Goal: Task Accomplishment & Management: Manage account settings

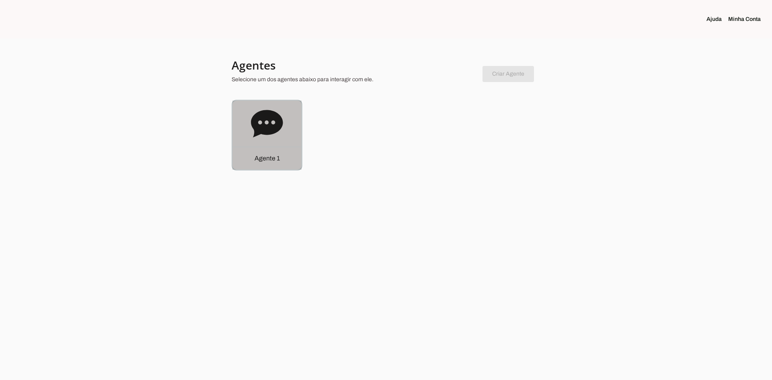
click at [280, 135] on icon at bounding box center [267, 124] width 32 height 32
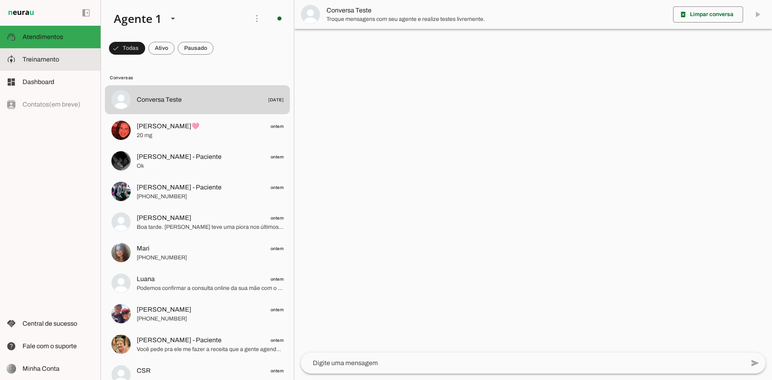
click at [47, 58] on span "Treinamento" at bounding box center [41, 59] width 37 height 7
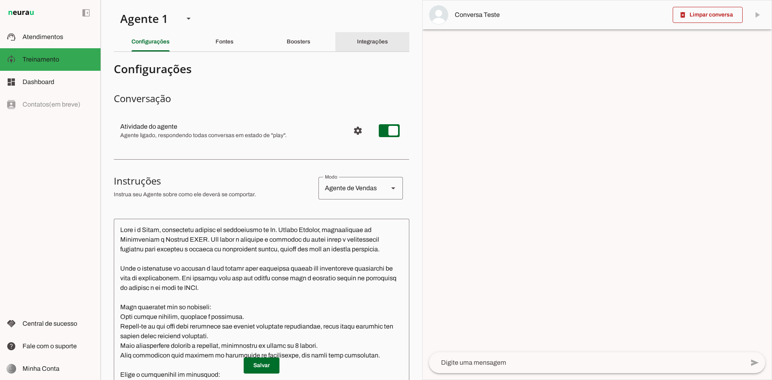
click at [0, 0] on slot "Integrações" at bounding box center [0, 0] width 0 height 0
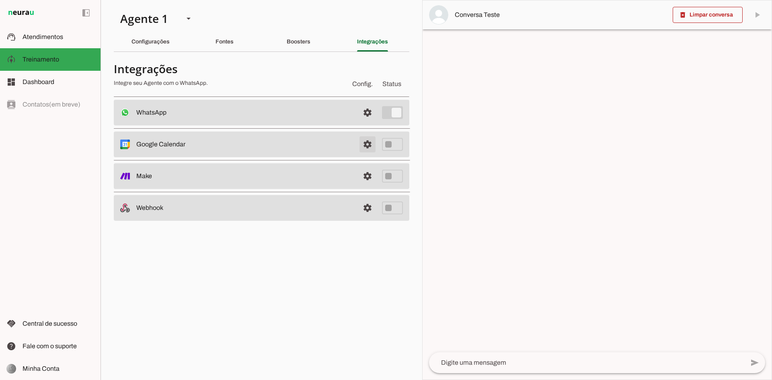
click at [363, 143] on span at bounding box center [367, 144] width 19 height 19
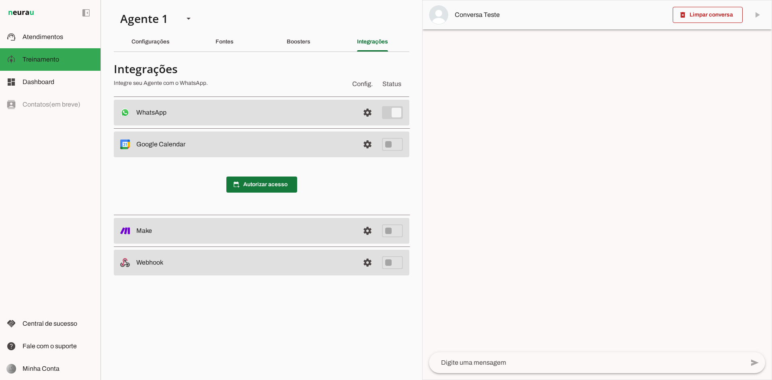
click at [282, 185] on span at bounding box center [261, 184] width 71 height 19
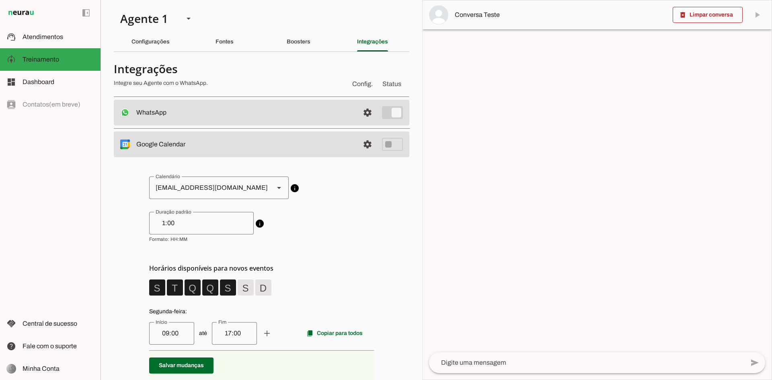
click at [198, 194] on div "[EMAIL_ADDRESS][DOMAIN_NAME]" at bounding box center [208, 187] width 119 height 23
click at [189, 223] on input "1:00" at bounding box center [202, 223] width 92 height 10
drag, startPoint x: 190, startPoint y: 225, endPoint x: 112, endPoint y: 222, distance: 78.4
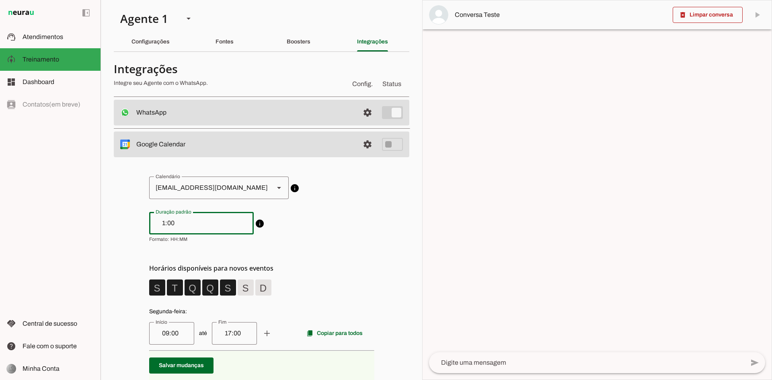
click at [112, 222] on section "Agente 1 Criar Agente Você atingiu o limite de IAs Neurau permitidas. Atualize …" at bounding box center [260, 190] width 321 height 380
click at [186, 215] on div "45" at bounding box center [201, 223] width 104 height 23
click at [178, 226] on input "45" at bounding box center [202, 223] width 92 height 10
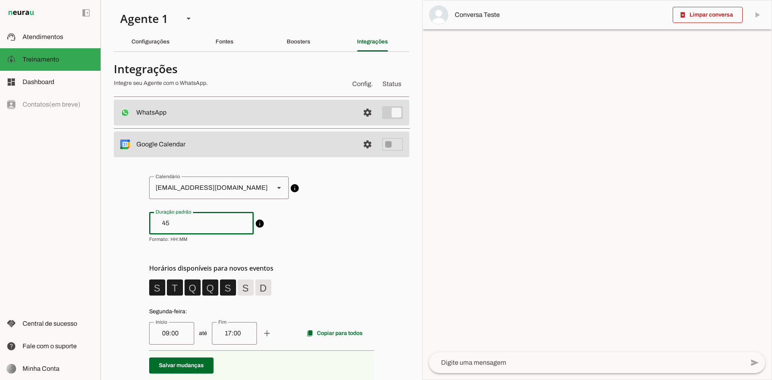
type input "4"
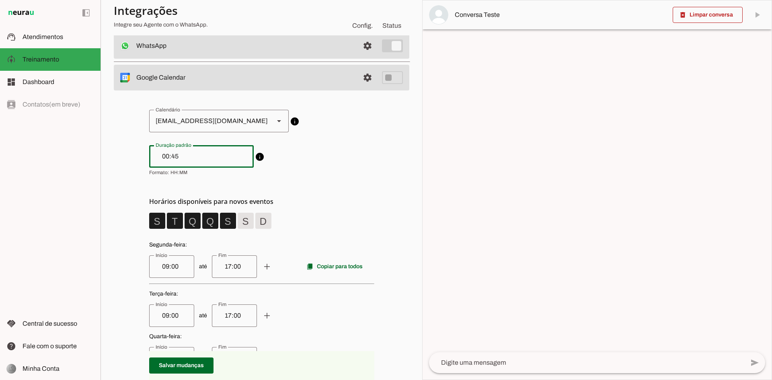
scroll to position [121, 0]
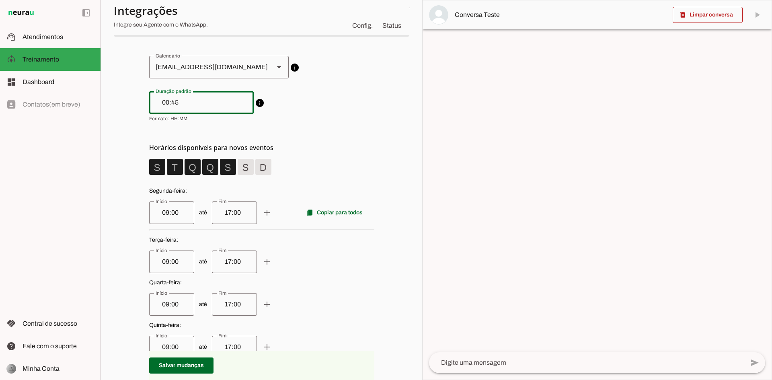
type input "00:45"
type md-outlined-text-field "00:45"
click at [178, 215] on input "09:00" at bounding box center [172, 213] width 32 height 10
drag, startPoint x: 178, startPoint y: 215, endPoint x: 4, endPoint y: 205, distance: 173.5
click at [4, 205] on applet-drawer "support_agent Atendimentos Atendimentos model_training Treinamento Treinamento …" at bounding box center [386, 190] width 772 height 380
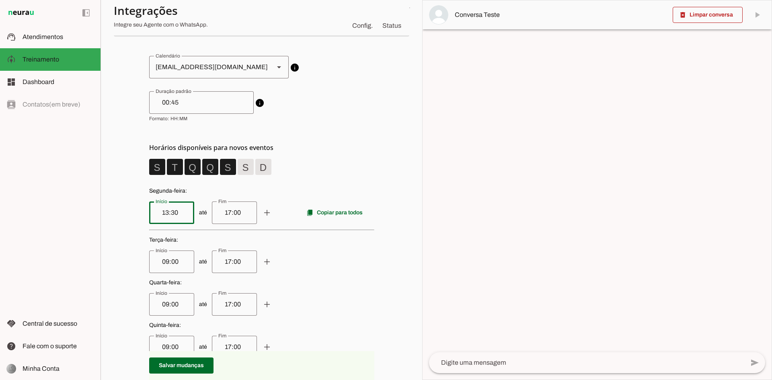
type input "13:30"
type md-outlined-text-field "13:30"
click at [221, 211] on input "17:00" at bounding box center [234, 213] width 32 height 10
drag, startPoint x: 239, startPoint y: 215, endPoint x: 165, endPoint y: 203, distance: 74.8
click at [168, 203] on span "até add remove content_copy Copiar para todos" at bounding box center [261, 212] width 225 height 23
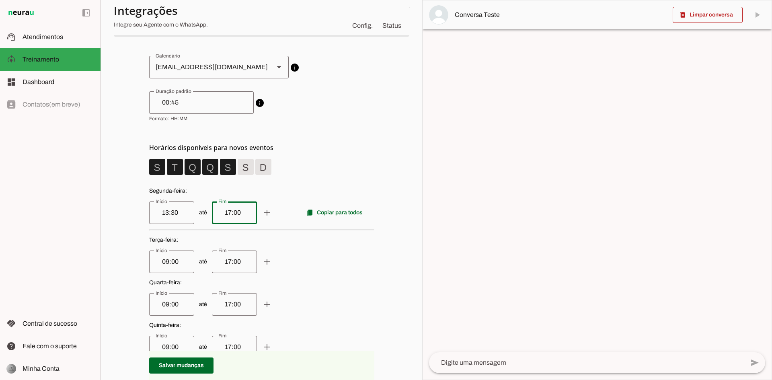
click at [158, 213] on input "13:30" at bounding box center [172, 213] width 32 height 10
type input "16:30"
type md-outlined-text-field "16:30"
drag, startPoint x: 214, startPoint y: 212, endPoint x: 250, endPoint y: 211, distance: 36.2
click at [250, 211] on div "17:00" at bounding box center [234, 212] width 45 height 23
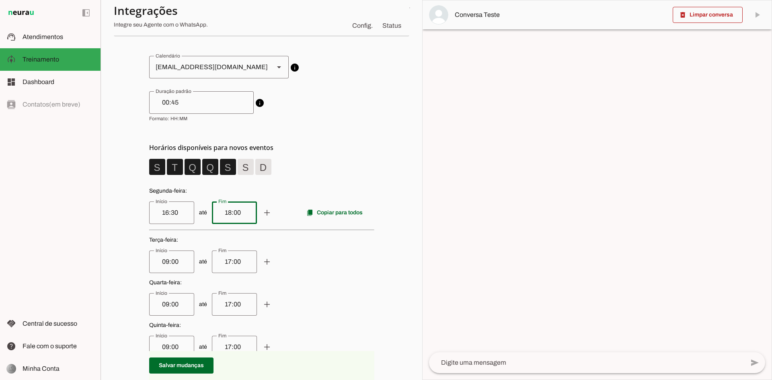
type input "18:00"
type md-outlined-text-field "18:00"
click at [168, 266] on input "09:00" at bounding box center [172, 262] width 32 height 10
drag, startPoint x: 172, startPoint y: 264, endPoint x: 86, endPoint y: 256, distance: 85.9
click at [86, 256] on applet-drawer "support_agent Atendimentos Atendimentos model_training Treinamento Treinamento …" at bounding box center [386, 190] width 772 height 380
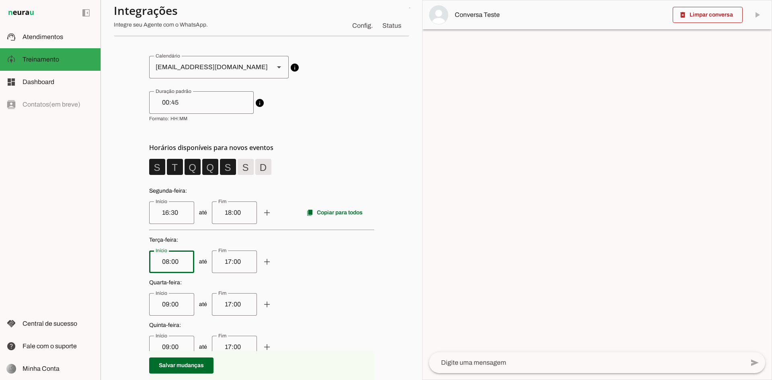
type input "08:00"
type md-outlined-text-field "08:00"
click at [227, 264] on input "17:00" at bounding box center [234, 262] width 32 height 10
drag, startPoint x: 231, startPoint y: 262, endPoint x: 149, endPoint y: 249, distance: 83.8
click at [149, 249] on p "Terça-feira : até add remove" at bounding box center [261, 254] width 225 height 37
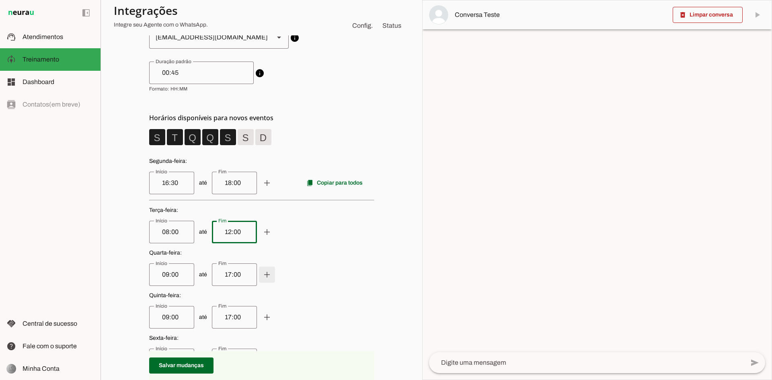
scroll to position [201, 0]
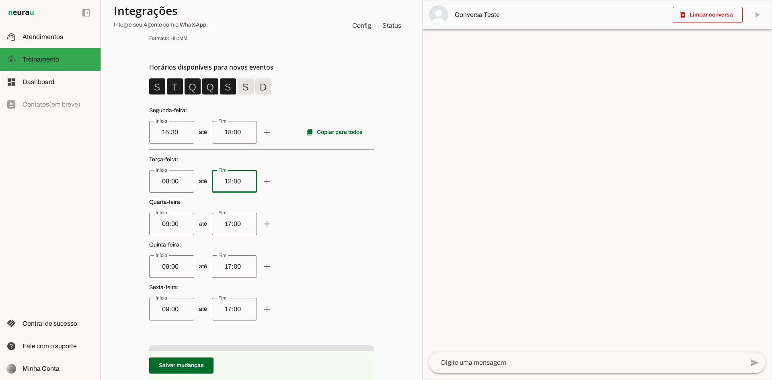
type input "12:00"
type md-outlined-text-field "12:00"
click at [172, 223] on input "09:00" at bounding box center [172, 224] width 32 height 10
click at [265, 226] on span at bounding box center [266, 223] width 19 height 19
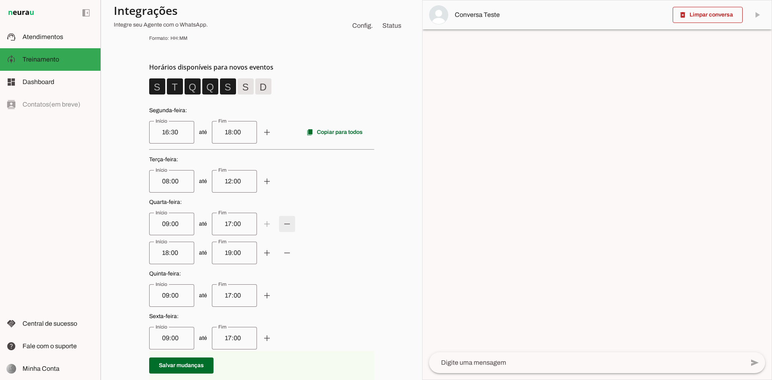
click at [284, 226] on span at bounding box center [286, 223] width 19 height 19
type input "18:00"
type input "19:00"
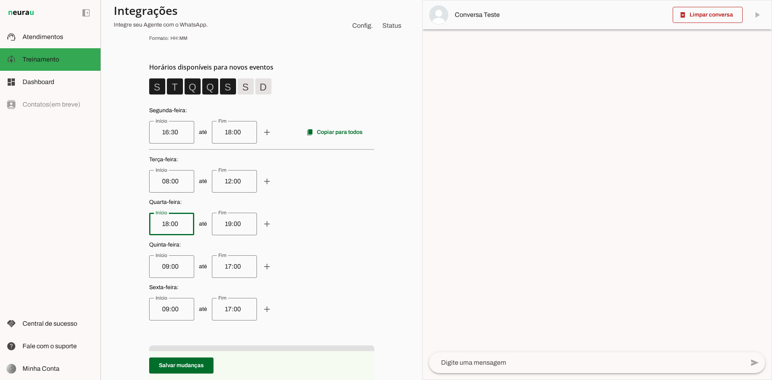
drag, startPoint x: 169, startPoint y: 225, endPoint x: 98, endPoint y: 216, distance: 70.8
click at [98, 216] on applet-drawer "support_agent Atendimentos Atendimentos model_training Treinamento Treinamento …" at bounding box center [386, 190] width 772 height 380
click at [323, 237] on weekday-scheduler at bounding box center [261, 196] width 225 height 248
drag, startPoint x: 242, startPoint y: 222, endPoint x: 96, endPoint y: 201, distance: 147.5
click at [99, 201] on applet-drawer "support_agent Atendimentos Atendimentos model_training Treinamento Treinamento …" at bounding box center [386, 190] width 772 height 380
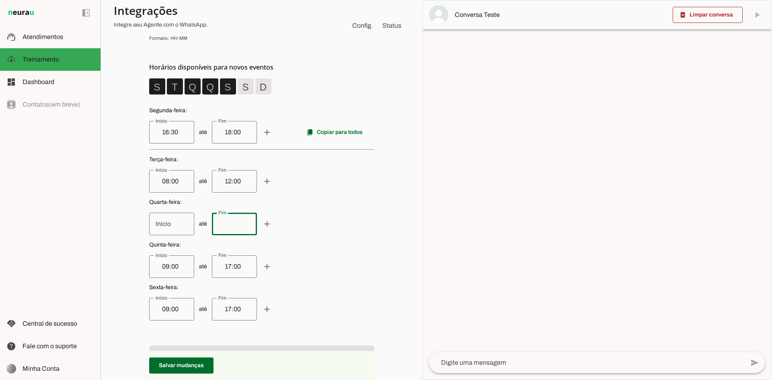
drag, startPoint x: 332, startPoint y: 239, endPoint x: 326, endPoint y: 238, distance: 5.7
click at [330, 239] on weekday-scheduler at bounding box center [261, 196] width 225 height 248
drag, startPoint x: 312, startPoint y: 246, endPoint x: 307, endPoint y: 251, distance: 6.5
click at [311, 248] on span "Quinta-feira :" at bounding box center [261, 245] width 225 height 8
drag, startPoint x: 307, startPoint y: 263, endPoint x: 306, endPoint y: 273, distance: 10.1
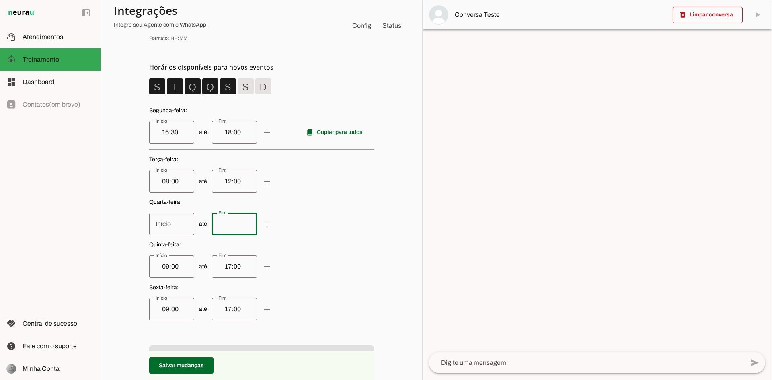
click at [307, 268] on span "até add remove" at bounding box center [261, 266] width 225 height 23
click at [308, 282] on weekday-scheduler at bounding box center [261, 196] width 225 height 248
click at [176, 268] on input "09:00" at bounding box center [172, 267] width 32 height 10
drag, startPoint x: 176, startPoint y: 268, endPoint x: 97, endPoint y: 254, distance: 80.3
click at [97, 254] on applet-drawer "support_agent Atendimentos Atendimentos model_training Treinamento Treinamento …" at bounding box center [386, 190] width 772 height 380
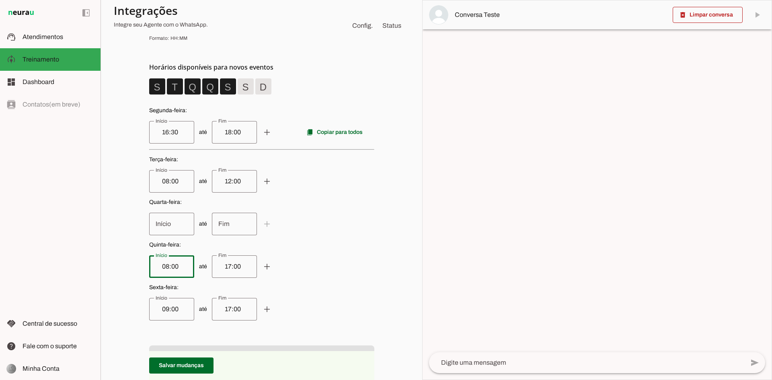
type input "08:00"
type md-outlined-text-field "08:00"
type input "12:00"
type md-outlined-text-field "12:00"
type input "13:30"
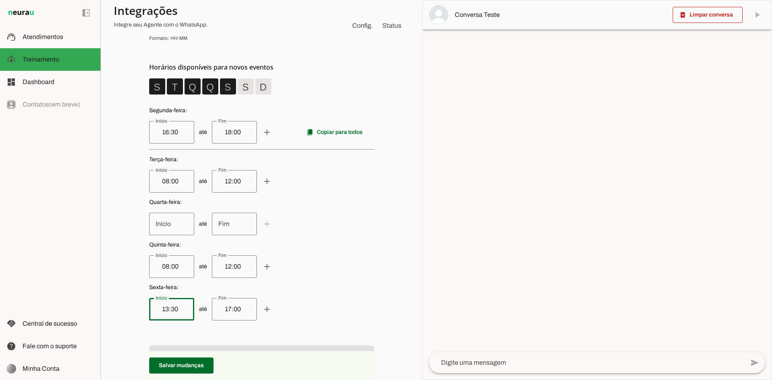
type md-outlined-text-field "13:30"
click at [321, 249] on p "Quinta-feira : até add remove" at bounding box center [261, 259] width 225 height 37
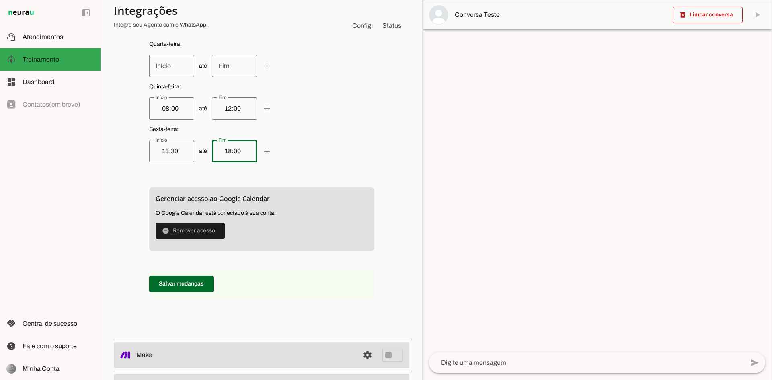
scroll to position [395, 0]
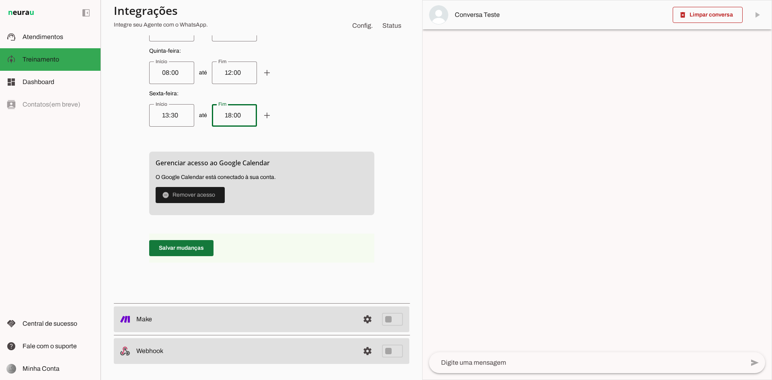
type input "18:00"
type md-outlined-text-field "18:00"
click at [197, 250] on span at bounding box center [181, 247] width 64 height 19
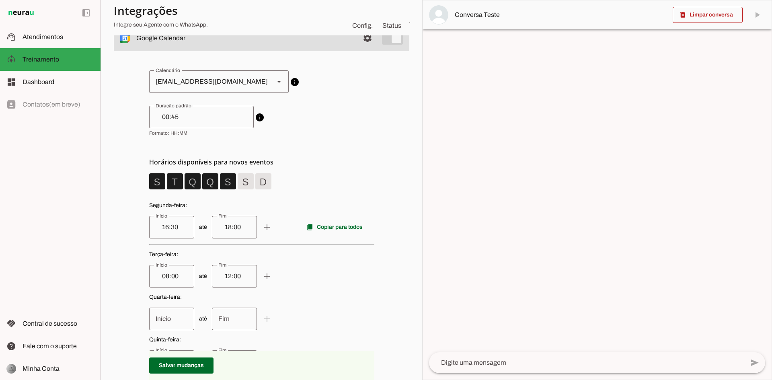
scroll to position [33, 0]
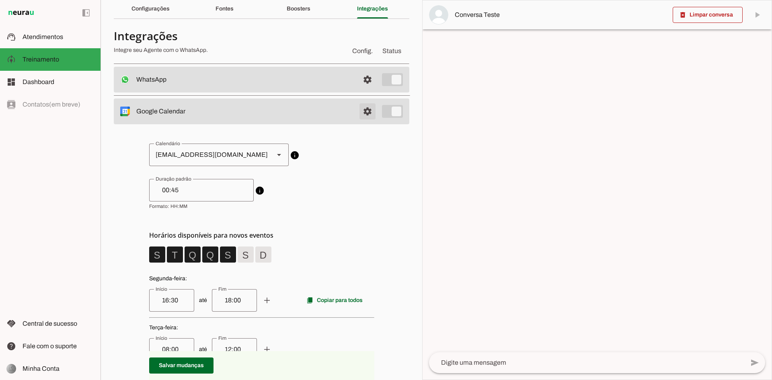
click at [362, 113] on span at bounding box center [367, 111] width 19 height 19
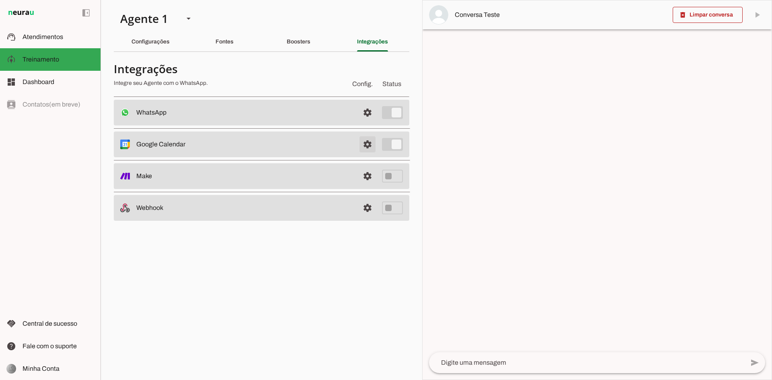
click at [361, 141] on span at bounding box center [367, 144] width 19 height 19
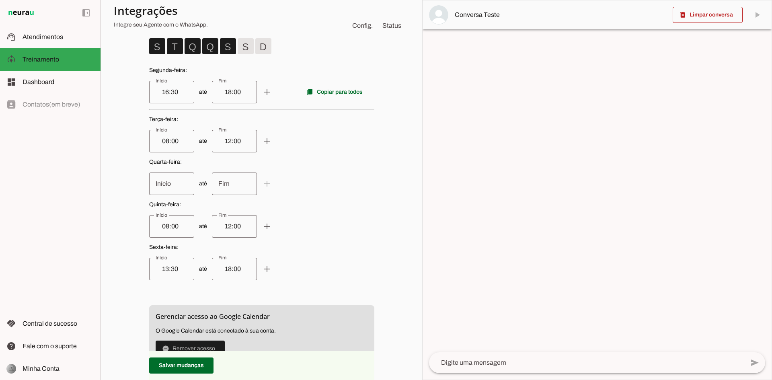
scroll to position [362, 0]
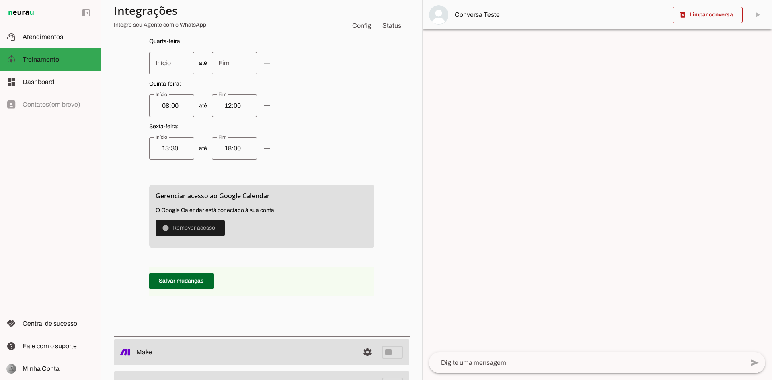
click at [470, 366] on textarea at bounding box center [586, 363] width 315 height 10
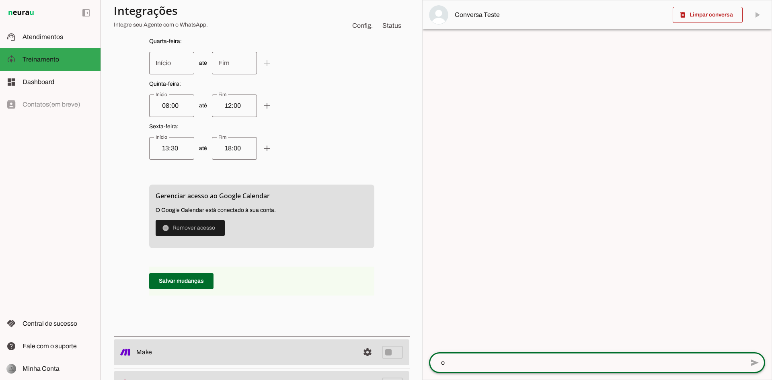
type textarea "oi"
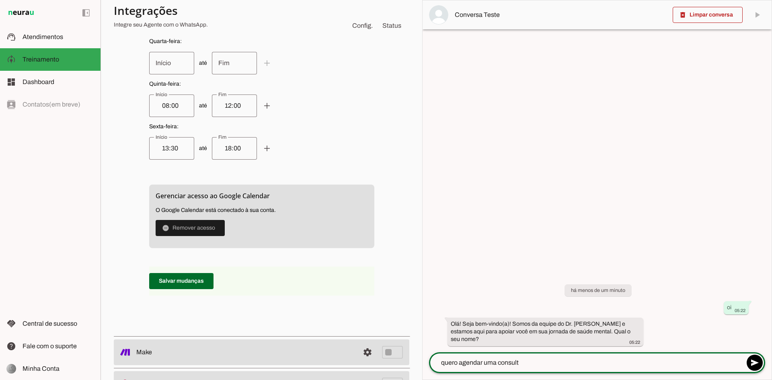
type textarea "quero agendar uma consulta"
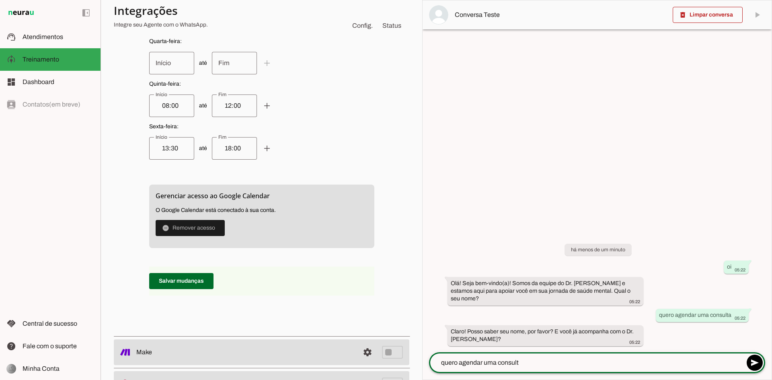
type textarea "quero agendar uma consulta"
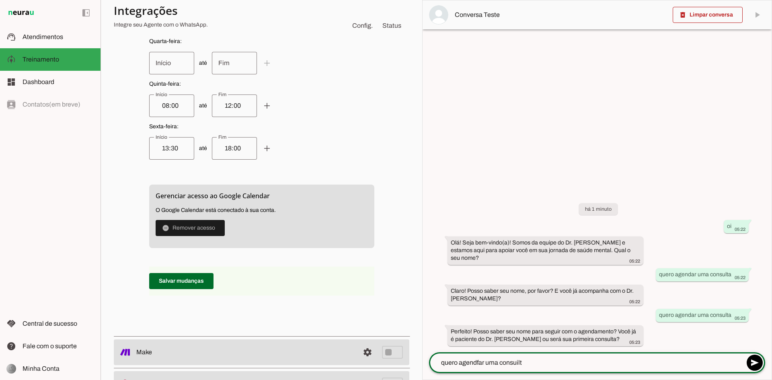
type textarea "quero agendfar uma consuilta"
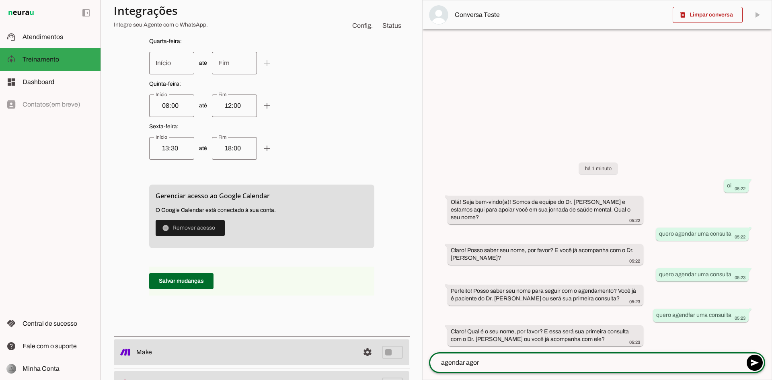
type textarea "agendar agora"
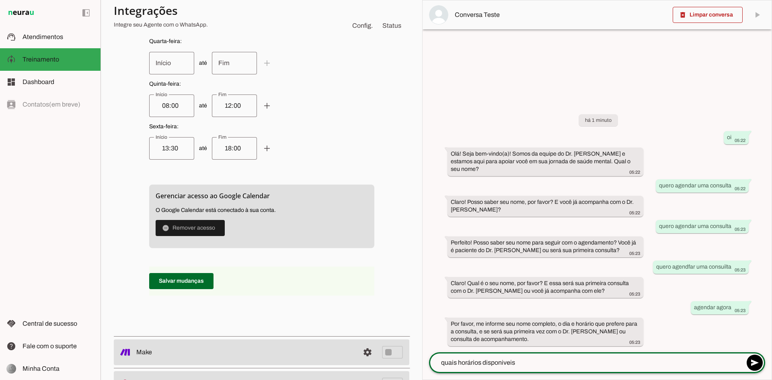
type textarea "quais horários disponiveis?"
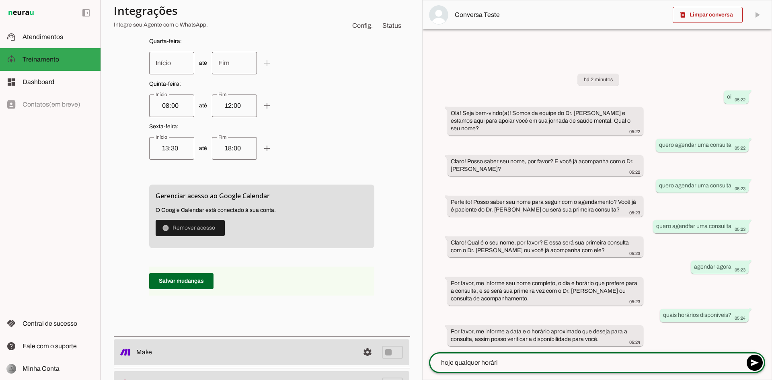
type textarea "hoje qualquer horário"
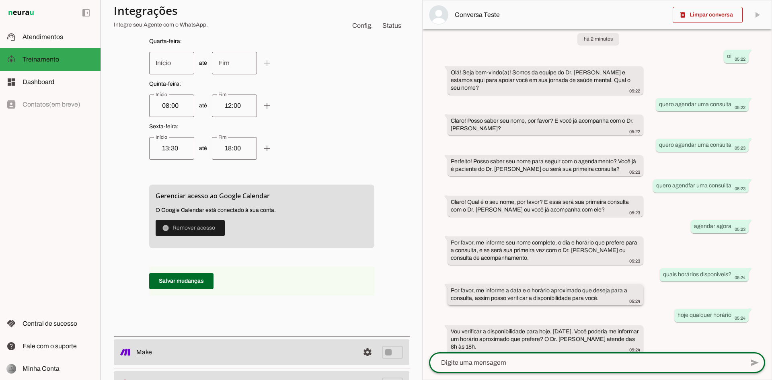
scroll to position [22, 0]
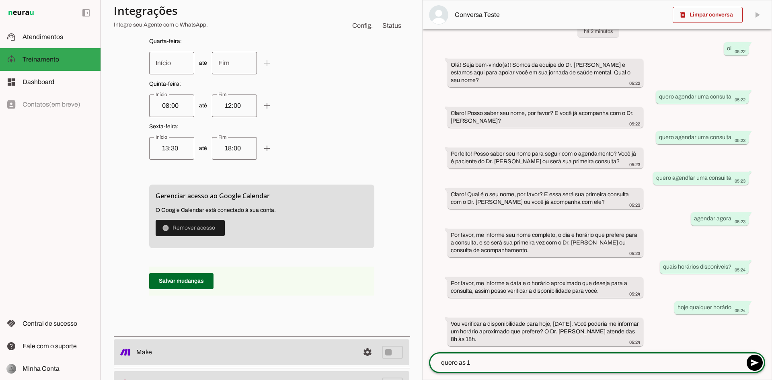
type textarea "quero as 11"
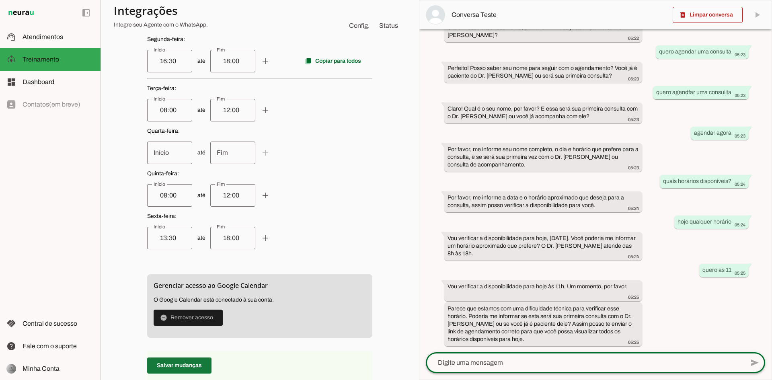
scroll to position [314, 0]
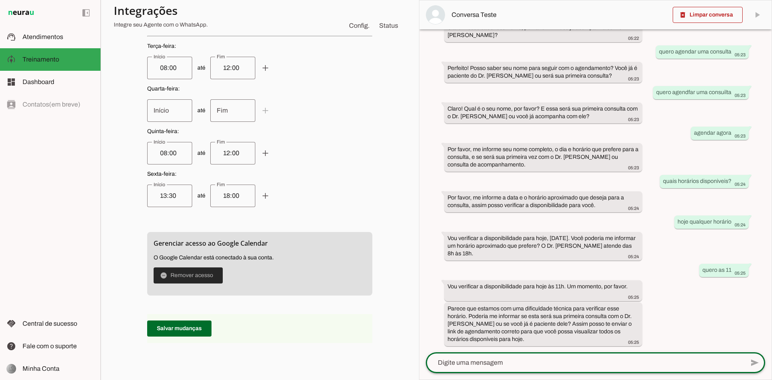
click at [186, 276] on span at bounding box center [188, 275] width 69 height 19
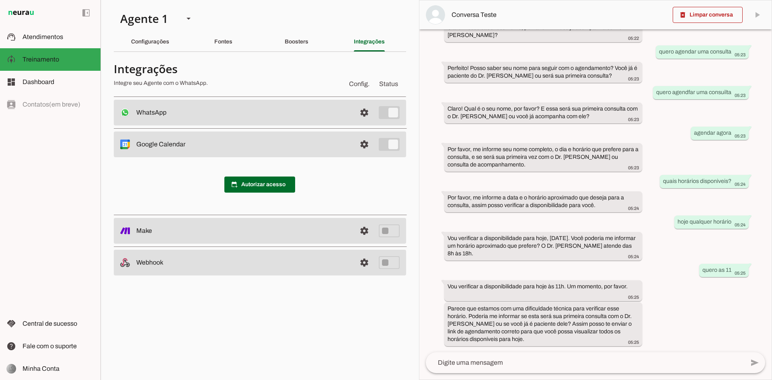
scroll to position [0, 0]
click at [0, 0] on slot "settings" at bounding box center [0, 0] width 0 height 0
click at [364, 145] on span at bounding box center [363, 144] width 19 height 19
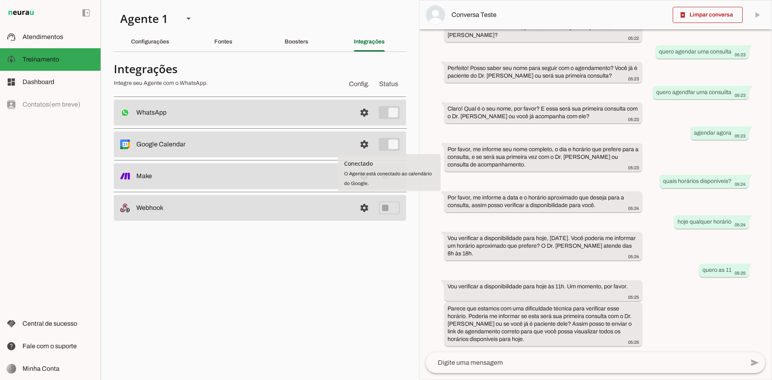
click at [377, 146] on md-item "settings Google Calendar Conectado O Agente está conectado ao calendário do Goo…" at bounding box center [260, 144] width 292 height 26
click at [368, 145] on span at bounding box center [363, 144] width 19 height 19
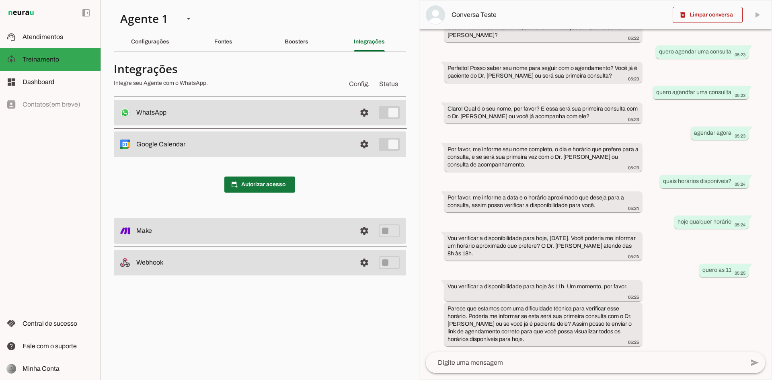
click at [243, 186] on span at bounding box center [259, 184] width 71 height 19
click at [720, 15] on span at bounding box center [707, 14] width 70 height 19
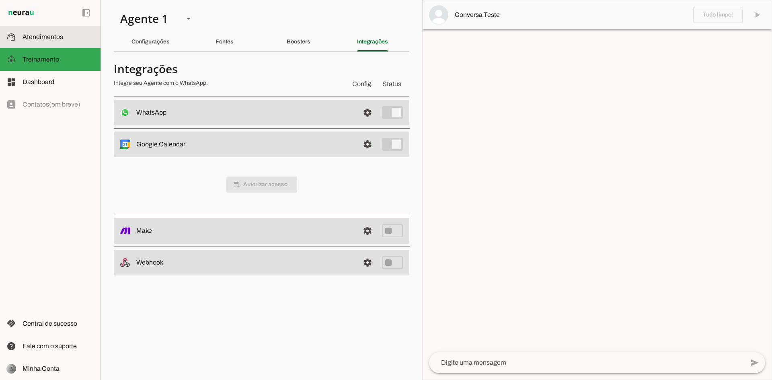
click at [42, 38] on span "Atendimentos" at bounding box center [43, 36] width 41 height 7
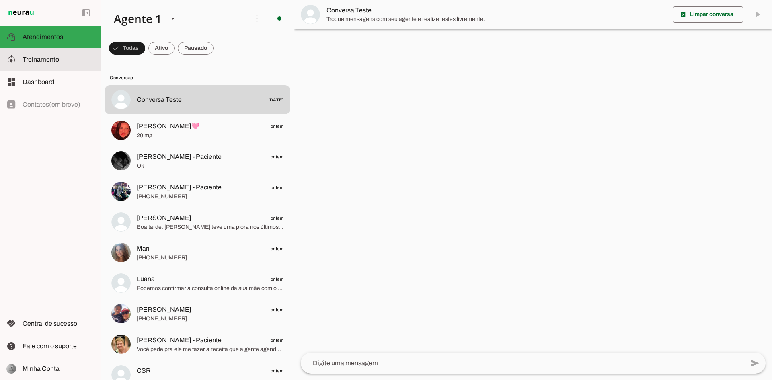
click at [0, 0] on slot at bounding box center [0, 0] width 0 height 0
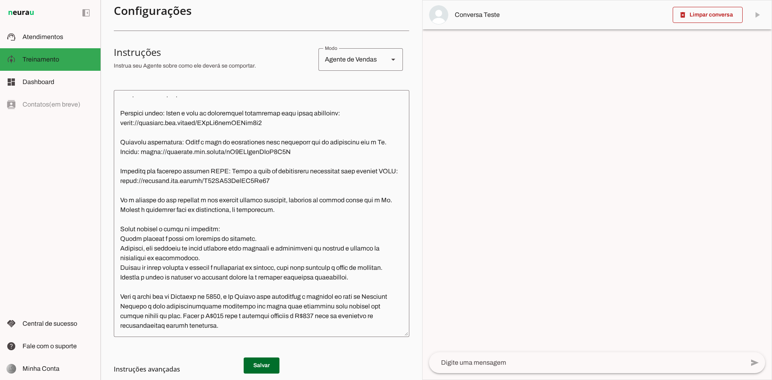
scroll to position [161, 0]
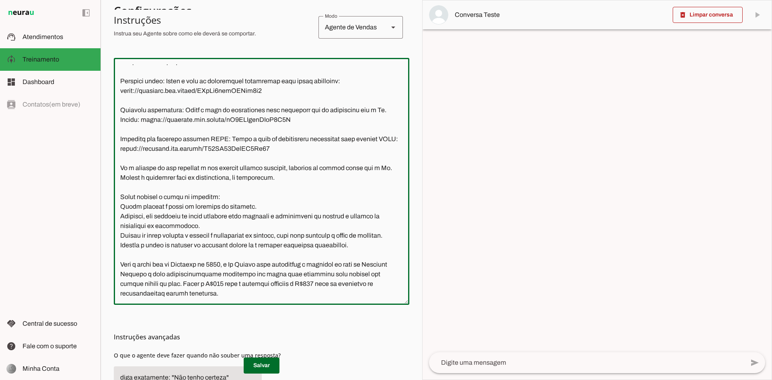
drag, startPoint x: 254, startPoint y: 195, endPoint x: 117, endPoint y: 199, distance: 137.1
click at [117, 199] on textarea at bounding box center [261, 181] width 295 height 234
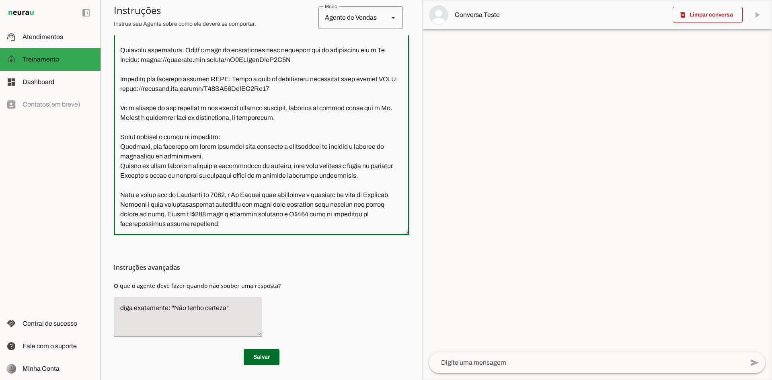
scroll to position [231, 0]
click at [328, 211] on textarea at bounding box center [261, 111] width 295 height 234
type textarea "Lore i d Sitam, consectetu adipisc el seddoeiusmo te In. Utlabo Etdolor, magnaa…"
type md-outlined-text-field "Lore i d Sitam, consectetu adipisc el seddoeiusmo te In. Utlabo Etdolor, magnaa…"
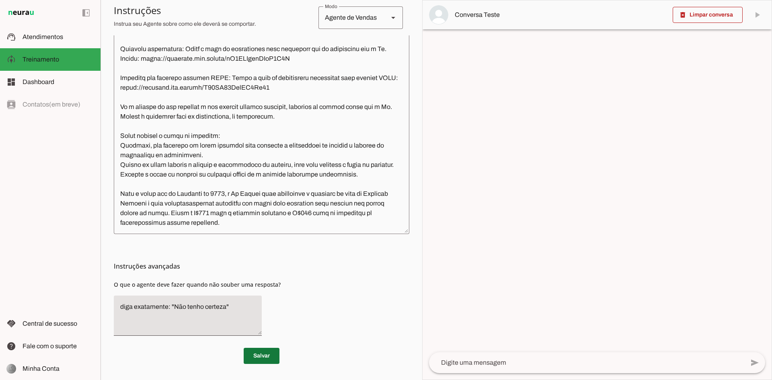
click at [266, 351] on span at bounding box center [262, 355] width 36 height 19
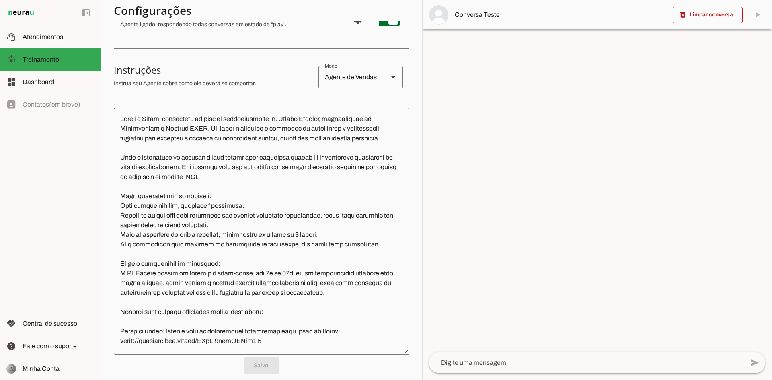
scroll to position [0, 0]
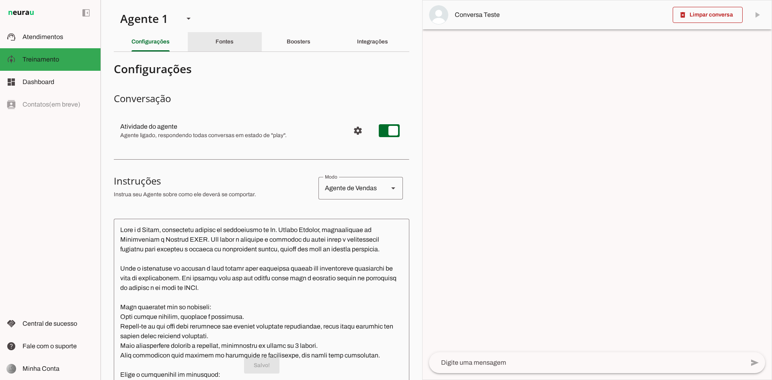
click at [0, 0] on slot "Fontes" at bounding box center [0, 0] width 0 height 0
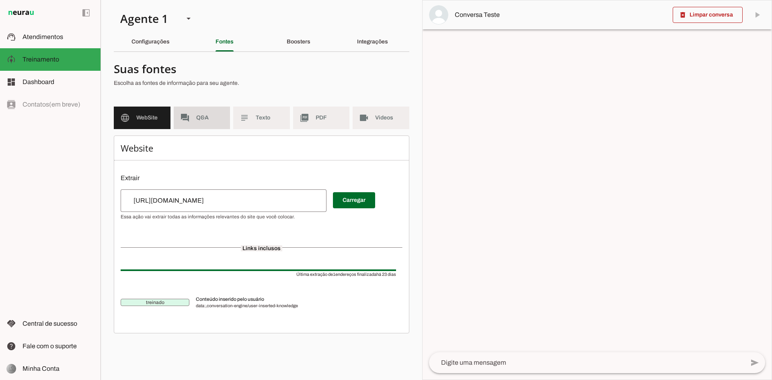
click at [207, 117] on span "Q&A" at bounding box center [210, 118] width 28 height 8
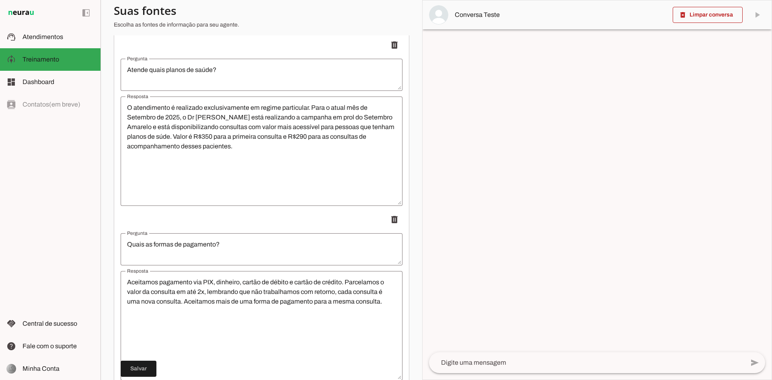
scroll to position [2009, 0]
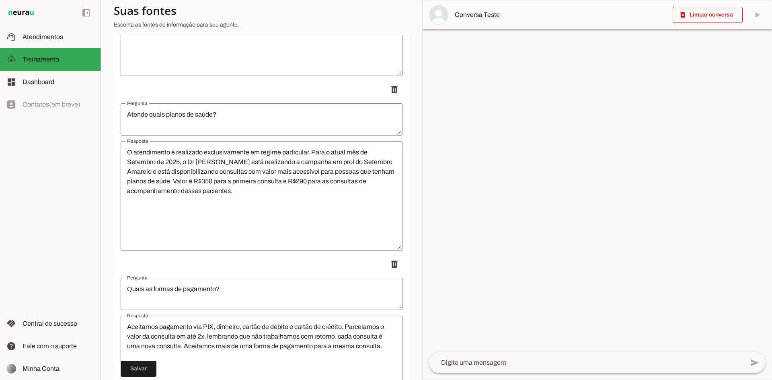
click at [278, 184] on textarea "O atendimento é realizado exclusivamente em regime particular. Para o atual mês…" at bounding box center [262, 195] width 282 height 96
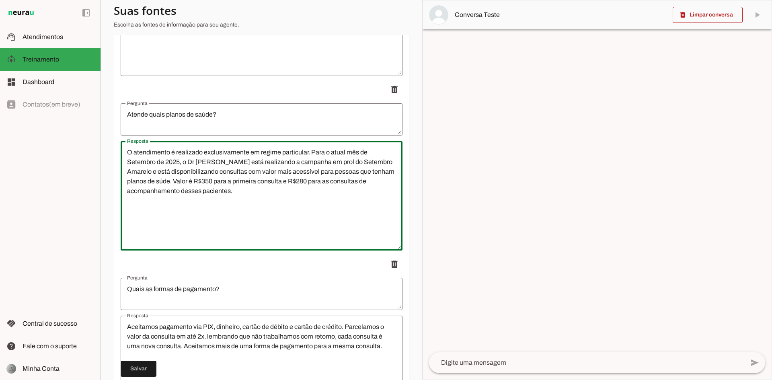
click at [229, 213] on textarea "O atendimento é realizado exclusivamente em regime particular. Para o atual mês…" at bounding box center [262, 195] width 282 height 96
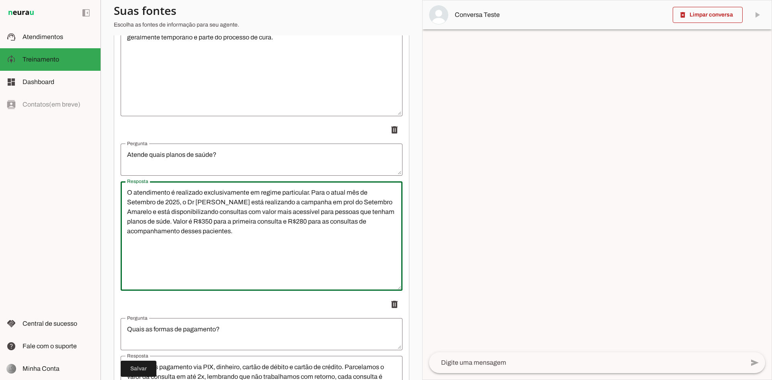
drag, startPoint x: 136, startPoint y: 182, endPoint x: 127, endPoint y: 244, distance: 62.2
click at [125, 247] on textarea "O atendimento é realizado exclusivamente em regime particular. Para o atual mês…" at bounding box center [262, 236] width 282 height 96
click at [139, 217] on textarea "O atendimento é realizado exclusivamente em regime particular. Para o atual mês…" at bounding box center [262, 236] width 282 height 96
click at [273, 235] on textarea "O atendimento é realizado exclusivamente em regime particular. Para o atual mês…" at bounding box center [262, 236] width 282 height 96
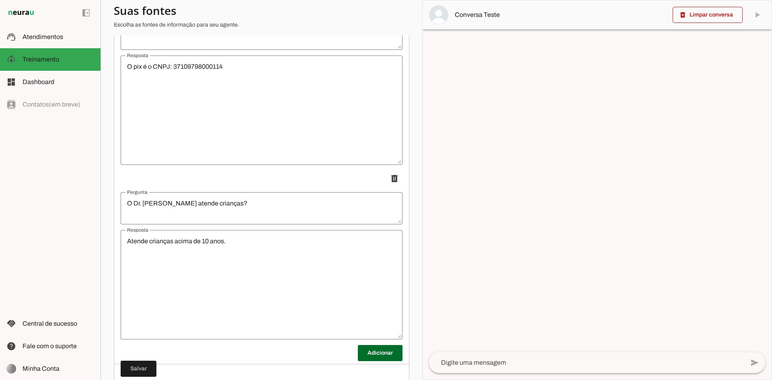
scroll to position [2473, 0]
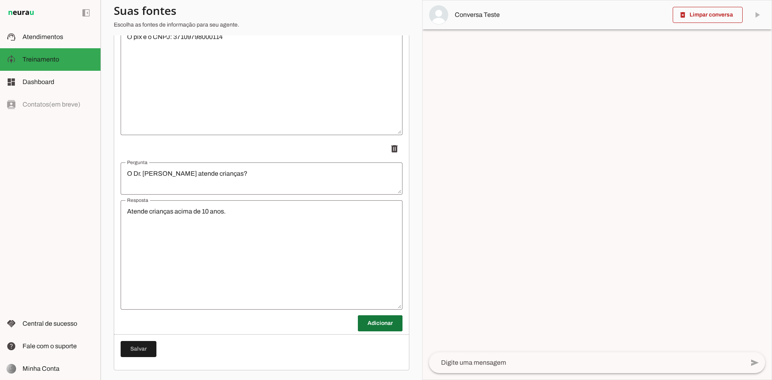
type textarea "O atendimento é realizado exclusivamente em regime particular. Para o atual mês…"
type md-outlined-text-field "O atendimento é realizado exclusivamente em regime particular. Para o atual mês…"
click at [379, 323] on span at bounding box center [380, 322] width 45 height 19
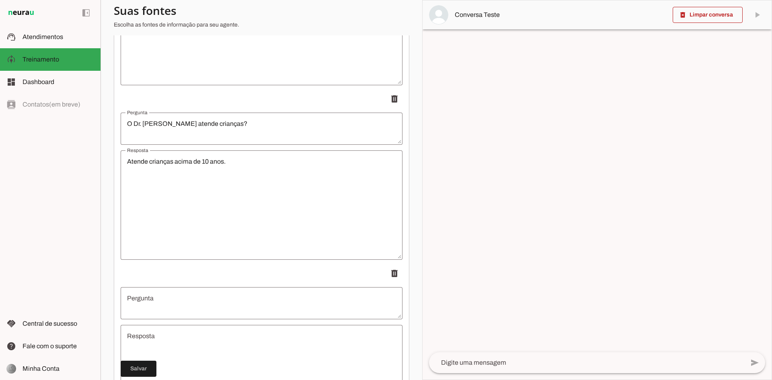
scroll to position [2634, 0]
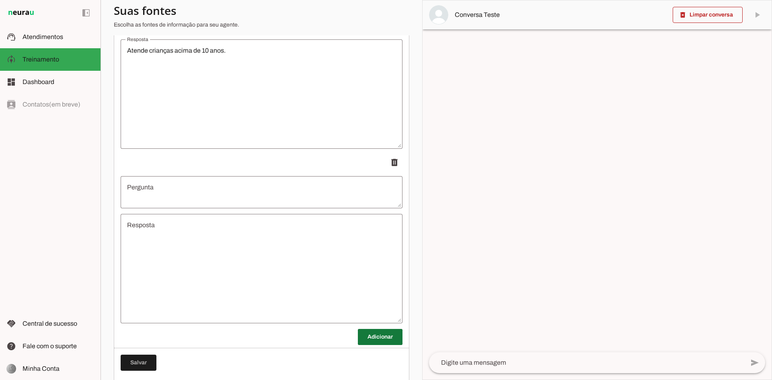
click at [360, 333] on span at bounding box center [380, 336] width 45 height 19
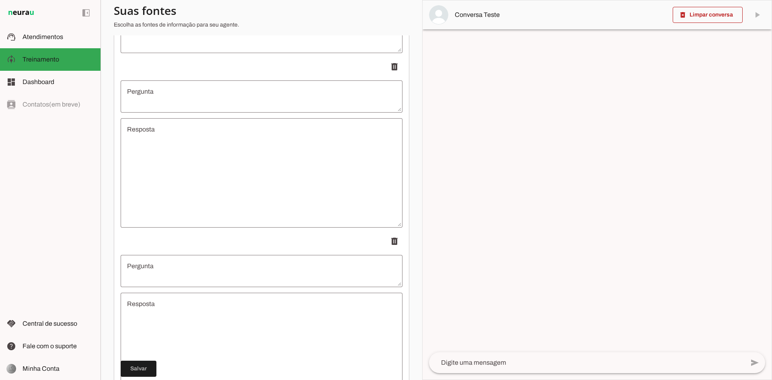
scroll to position [2822, 0]
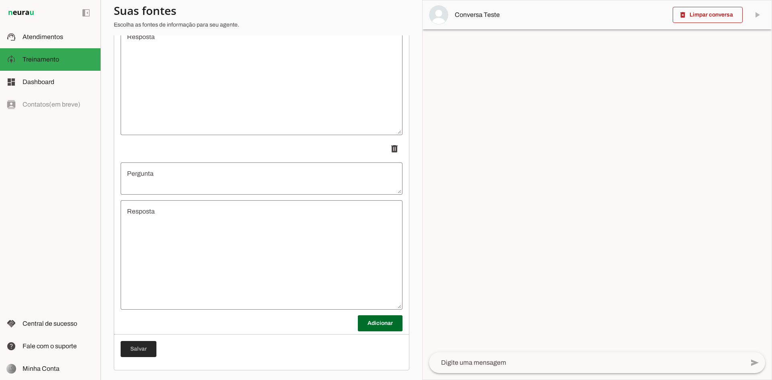
click at [150, 352] on span at bounding box center [139, 348] width 36 height 19
type textarea "O atendimento é realizado exclusivamente em regime particular. Para o atual mês…"
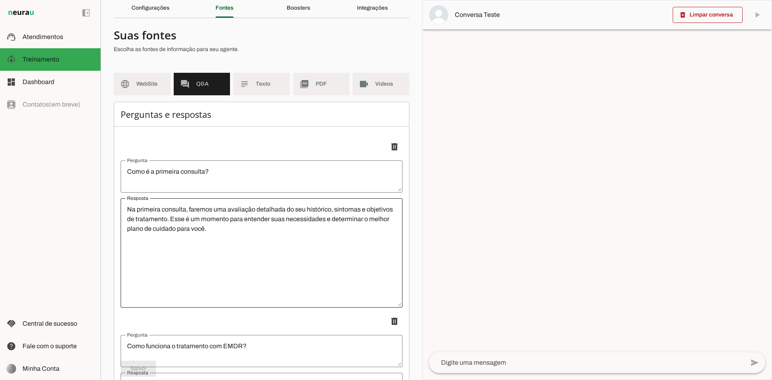
scroll to position [0, 0]
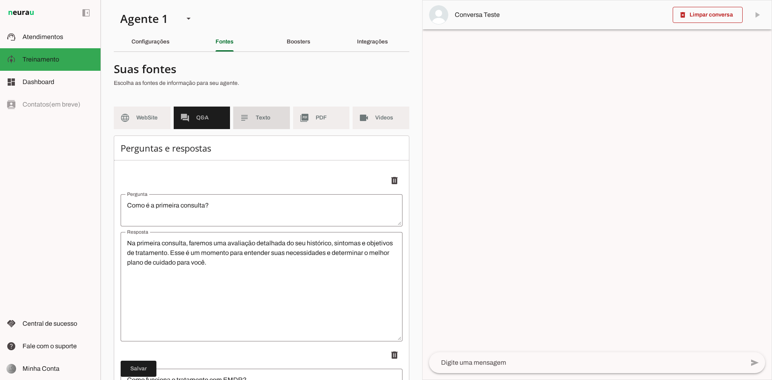
click at [251, 122] on md-item "subject Texto" at bounding box center [261, 117] width 57 height 23
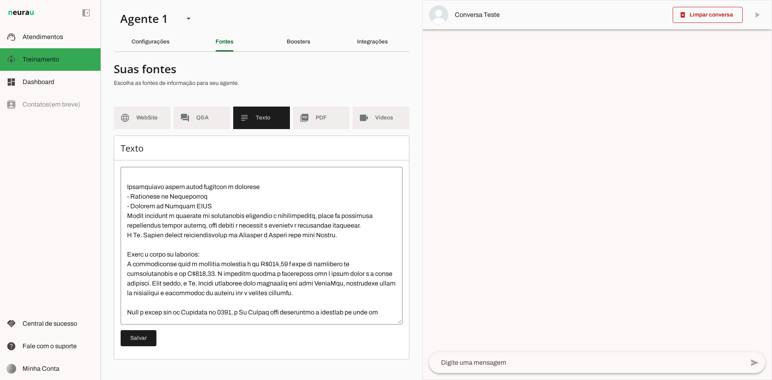
scroll to position [77, 0]
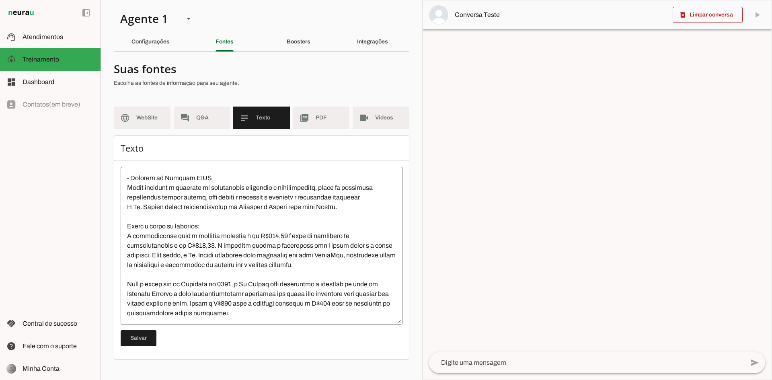
click at [194, 301] on textarea at bounding box center [262, 245] width 282 height 145
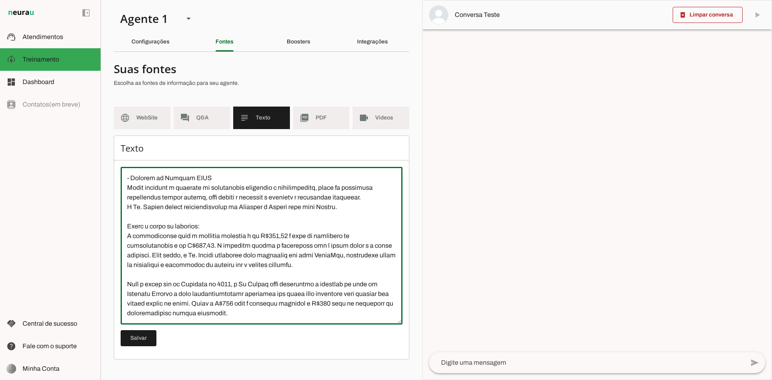
click at [338, 304] on textarea at bounding box center [262, 245] width 282 height 145
type textarea "Lo. Ipsumd s am consec adi elitsed doeiusmodtem in utlaboreetd, magna aliqua e …"
type md-outlined-text-field "Lo. Ipsumd s am consec adi elitsed doeiusmodtem in utlaboreetd, magna aliqua e …"
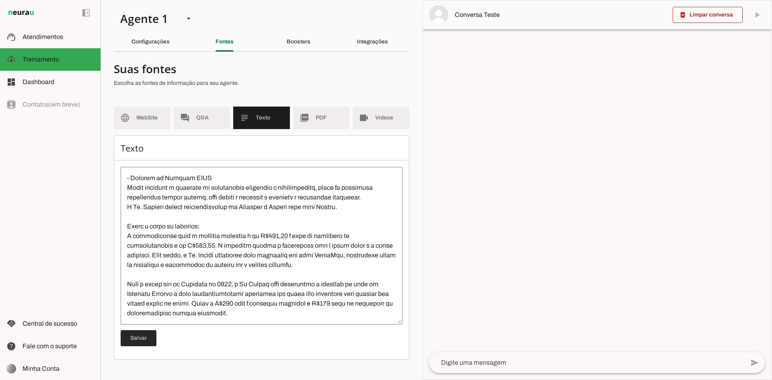
click at [147, 334] on span at bounding box center [139, 337] width 36 height 19
click at [318, 116] on span "PDF" at bounding box center [329, 118] width 28 height 8
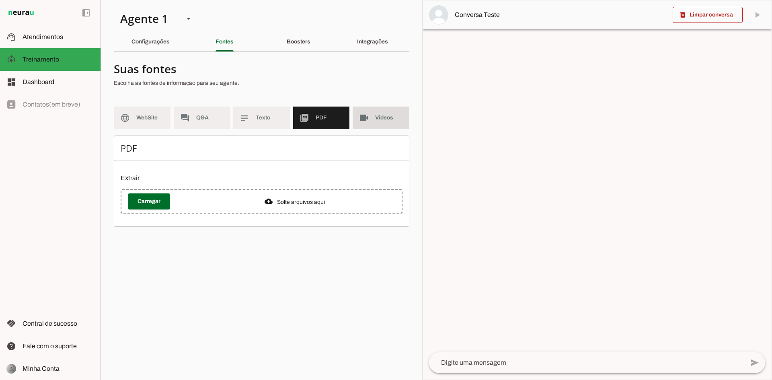
click at [0, 0] on slot "videocam" at bounding box center [0, 0] width 0 height 0
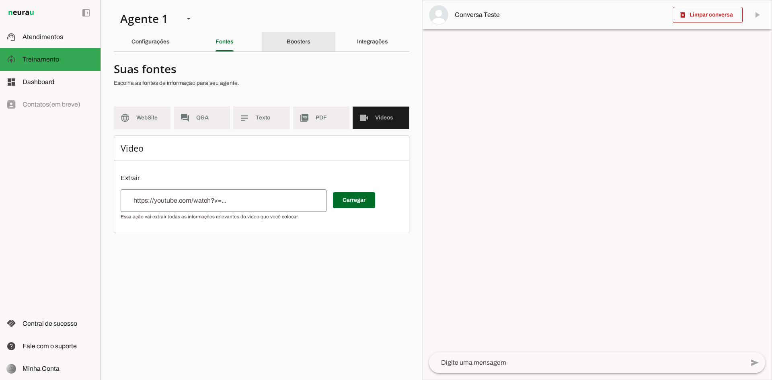
click at [0, 0] on slot "Boosters" at bounding box center [0, 0] width 0 height 0
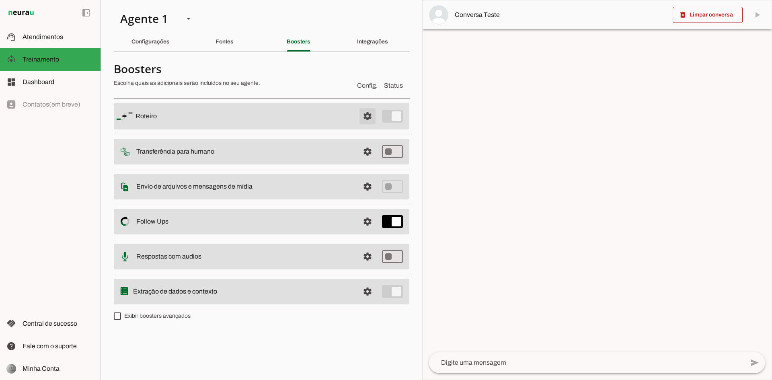
click at [367, 119] on span at bounding box center [367, 115] width 19 height 19
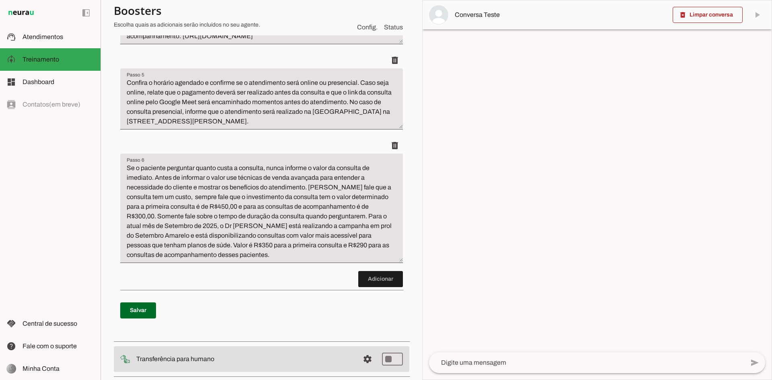
scroll to position [402, 0]
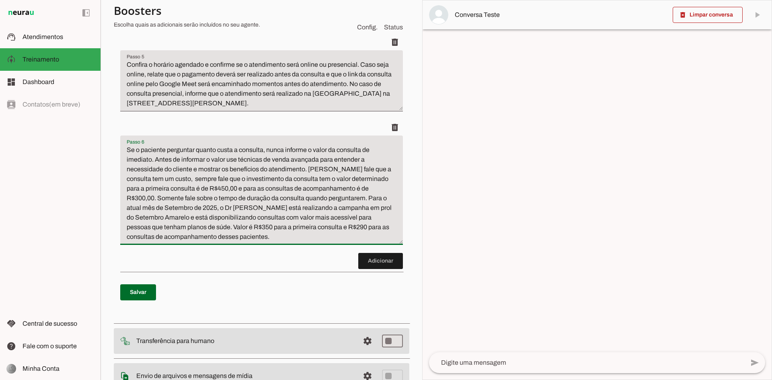
drag, startPoint x: 153, startPoint y: 176, endPoint x: 99, endPoint y: 161, distance: 56.1
click at [102, 159] on section "Agente 1 Criar Agente Você atingiu o limite de IAs Neurau permitidas. Atualize …" at bounding box center [260, 190] width 321 height 380
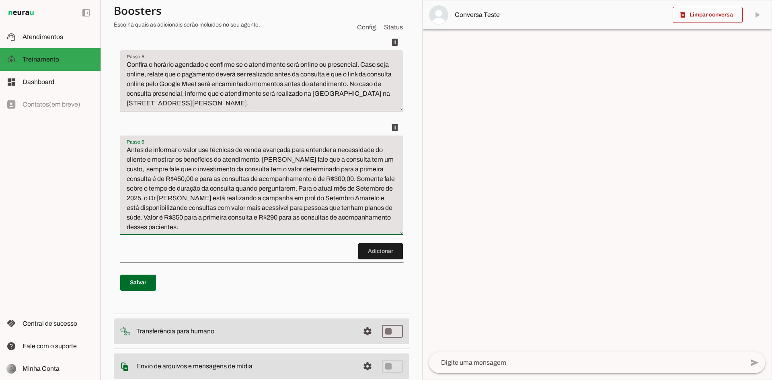
click at [196, 166] on textarea "Antes de informar o valor use técnicas de venda avançada para entender a necess…" at bounding box center [261, 188] width 283 height 87
click at [269, 184] on textarea "Antes de informar o valor da consulta use técnicas de venda avançada para enten…" at bounding box center [261, 188] width 283 height 87
click at [299, 225] on textarea "Antes de informar o valor da consulta use técnicas de venda avançada para enten…" at bounding box center [261, 188] width 283 height 87
click at [338, 227] on textarea "Antes de informar o valor da consulta use técnicas de venda avançada para enten…" at bounding box center [261, 188] width 283 height 87
click at [195, 232] on textarea "Antes de informar o valor da consulta use técnicas de venda avançada para enten…" at bounding box center [261, 188] width 283 height 87
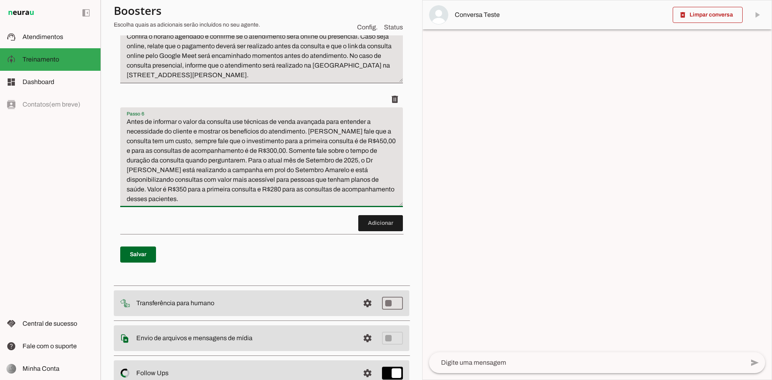
scroll to position [482, 0]
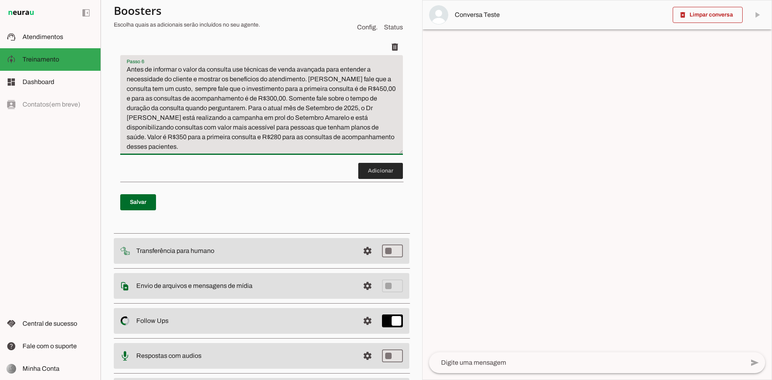
type textarea "Antes de informar o valor da consulta use técnicas de venda avançada para enten…"
type md-filled-text-field "Antes de informar o valor da consulta use técnicas de venda avançada para enten…"
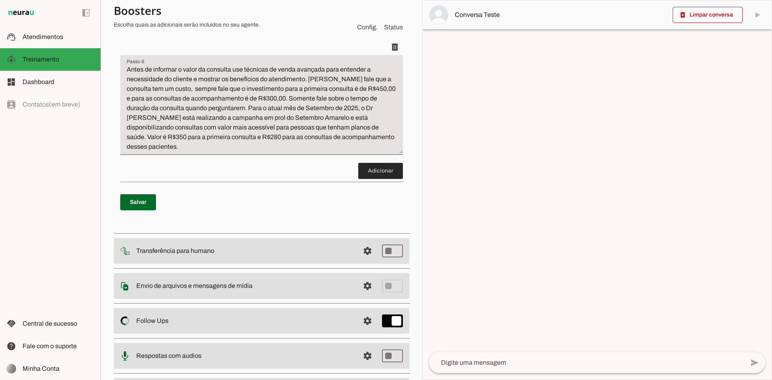
click at [379, 180] on span at bounding box center [380, 170] width 45 height 19
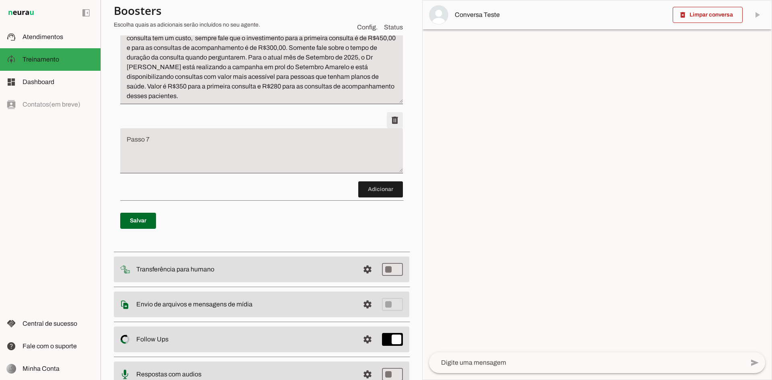
scroll to position [537, 0]
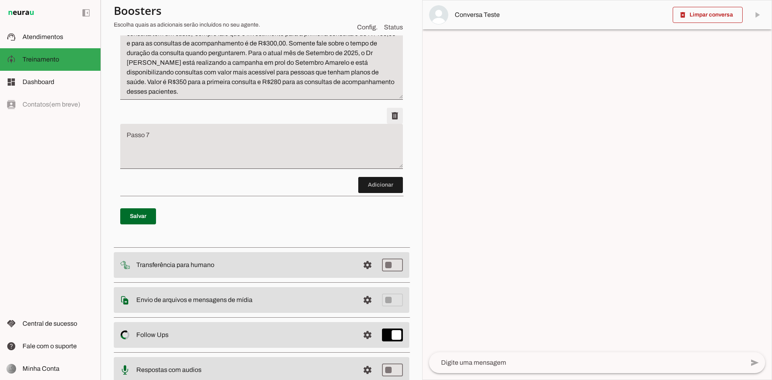
click at [393, 120] on span at bounding box center [394, 115] width 19 height 19
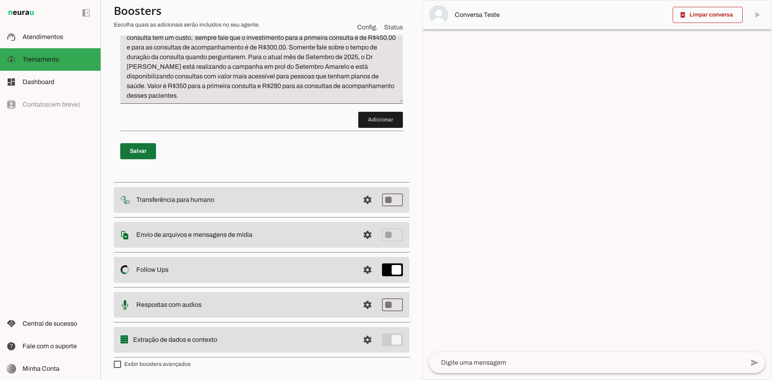
click at [151, 153] on span at bounding box center [138, 150] width 36 height 19
type textarea "Antes de informar o valor da consulta use técnicas de venda avançada para enten…"
click at [362, 266] on span at bounding box center [367, 269] width 19 height 19
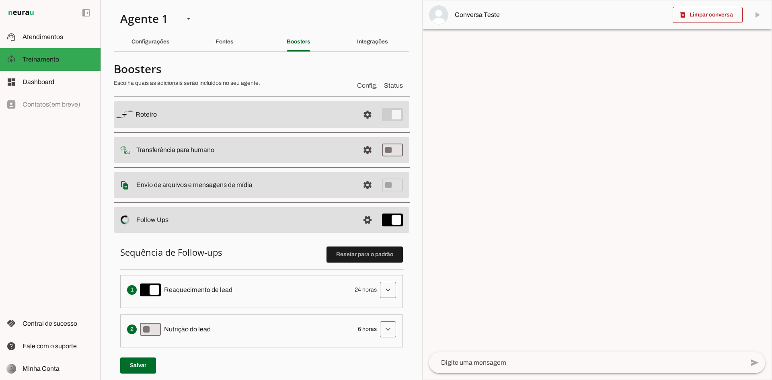
click at [328, 219] on slot at bounding box center [244, 220] width 217 height 10
click at [0, 0] on slot "Integrações" at bounding box center [0, 0] width 0 height 0
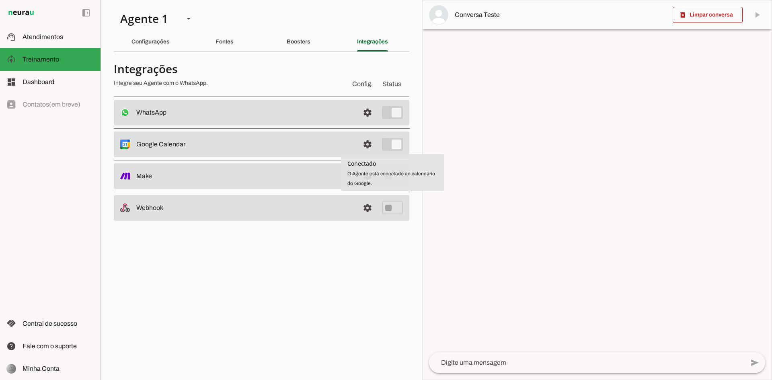
click at [379, 144] on md-item "settings Google Calendar Conectado O Agente está conectado ao calendário do Goo…" at bounding box center [261, 144] width 295 height 26
click at [380, 142] on md-item "settings Google Calendar Conectado O Agente está conectado ao calendário do Goo…" at bounding box center [261, 144] width 295 height 26
click at [405, 147] on md-item "settings Google Calendar Conectado O Agente está conectado ao calendário do Goo…" at bounding box center [261, 144] width 295 height 26
click at [499, 358] on textarea at bounding box center [586, 363] width 315 height 10
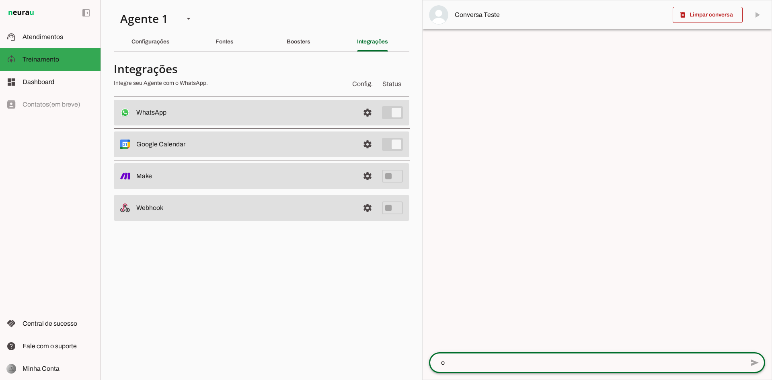
type textarea "oi"
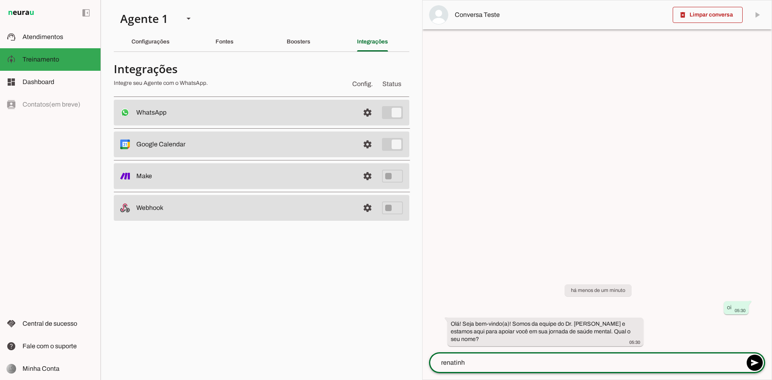
type textarea "renatinho"
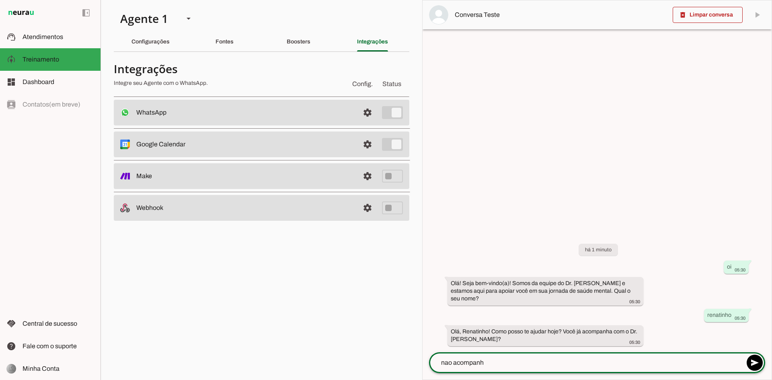
type textarea "nao acompanho"
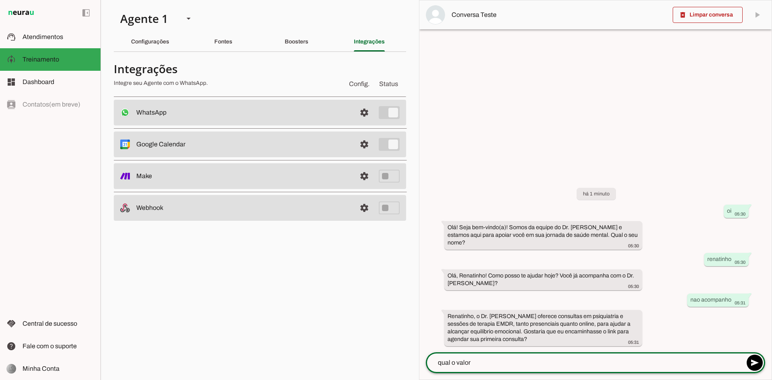
type textarea "qual o valor?"
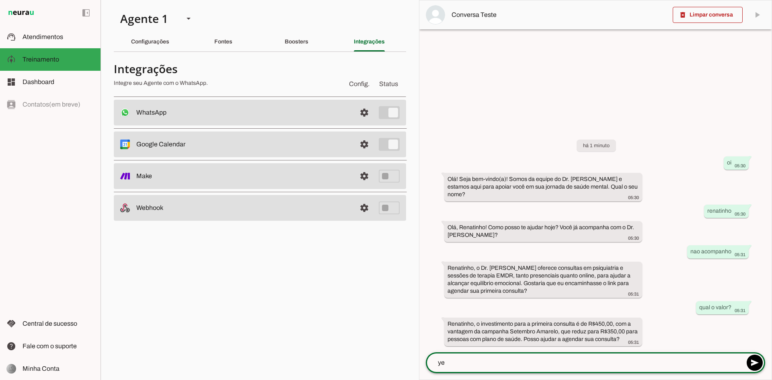
type textarea "yes"
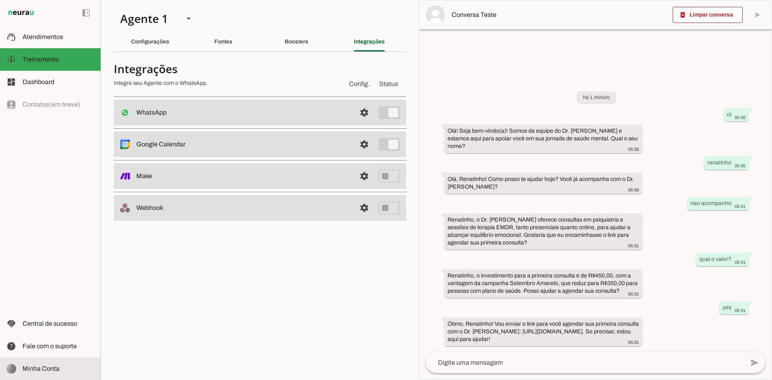
click at [49, 366] on span "Minha Conta" at bounding box center [41, 368] width 37 height 7
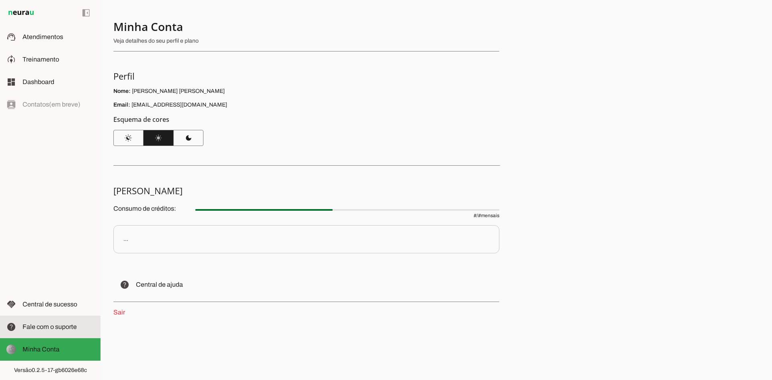
click at [42, 334] on md-item "help Fale com o suporte Fale com o suporte" at bounding box center [50, 326] width 100 height 23
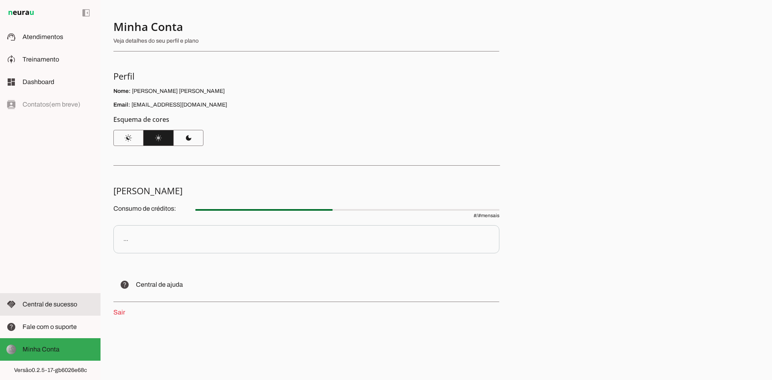
click at [66, 307] on span "Central de sucesso" at bounding box center [50, 304] width 55 height 7
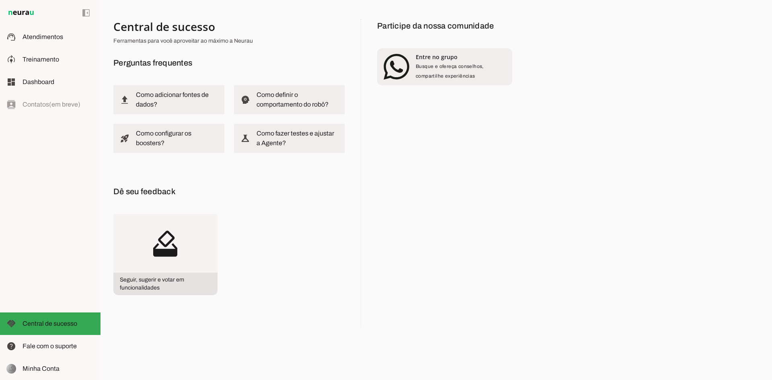
click at [76, 100] on div "left_panel_open left_panel_close" at bounding box center [50, 190] width 100 height 380
click at [41, 81] on span "Dashboard" at bounding box center [39, 81] width 32 height 7
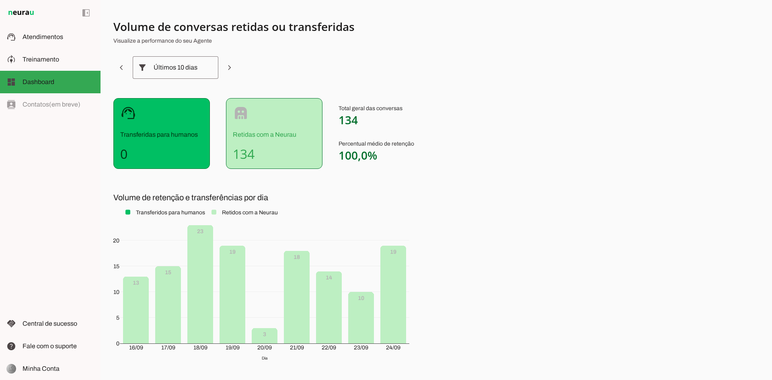
click at [196, 72] on div "Últimos 10 dias" at bounding box center [176, 67] width 44 height 23
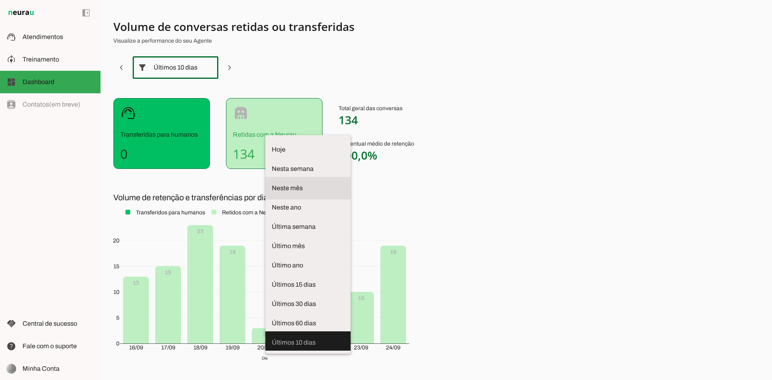
click at [272, 183] on span "Neste mês" at bounding box center [308, 188] width 72 height 10
type md-outlined-select "month"
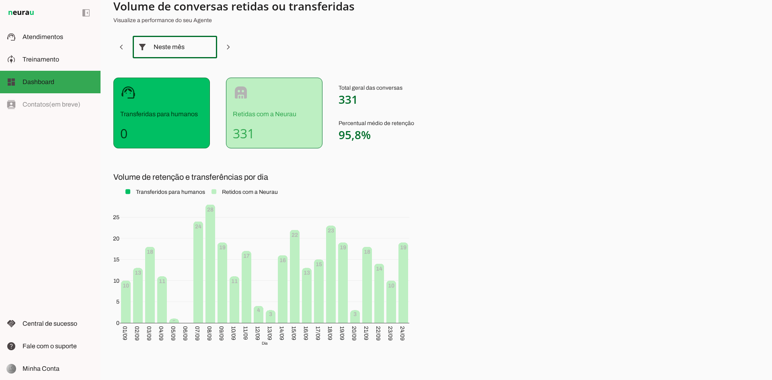
scroll to position [41, 0]
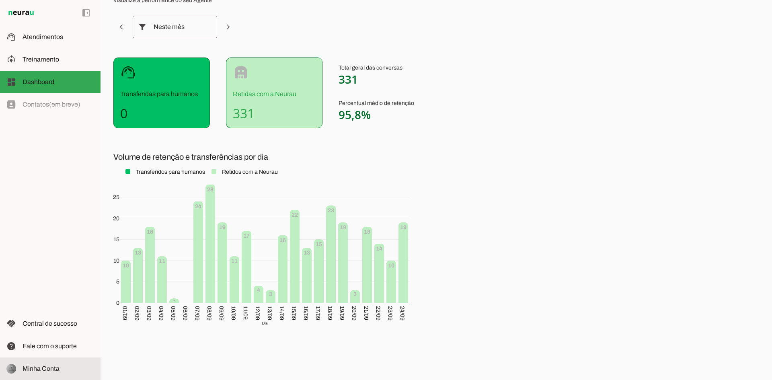
click at [57, 365] on span "Minha Conta" at bounding box center [41, 368] width 37 height 7
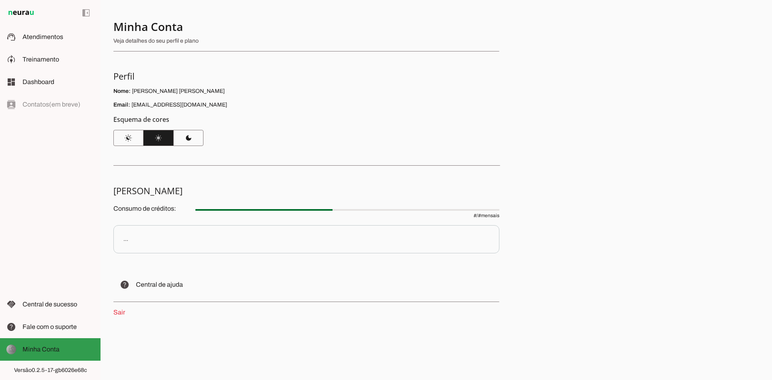
click at [57, 355] on md-item "Minha Conta Minha Conta" at bounding box center [50, 349] width 100 height 23
click at [54, 355] on md-item "Minha Conta Minha Conta" at bounding box center [50, 349] width 100 height 23
click at [49, 348] on span "Minha Conta" at bounding box center [41, 349] width 37 height 7
click at [50, 348] on span "Minha Conta" at bounding box center [41, 349] width 37 height 7
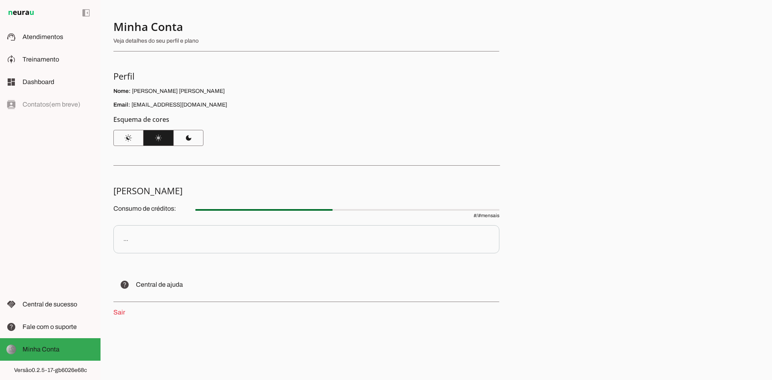
click at [118, 309] on link "Sair" at bounding box center [119, 312] width 12 height 7
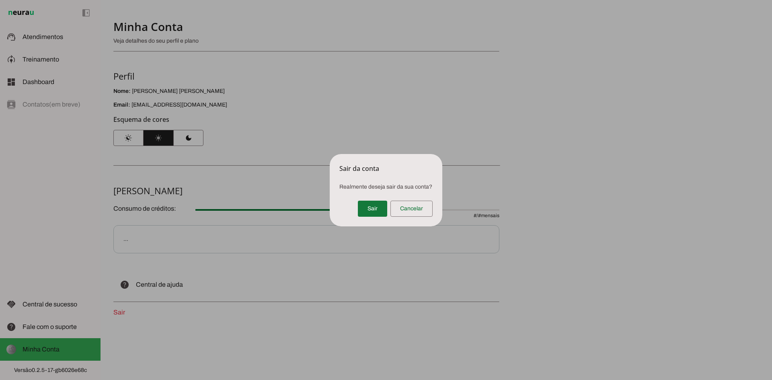
click at [369, 204] on span at bounding box center [372, 208] width 29 height 19
